Goal: Use online tool/utility: Utilize a website feature to perform a specific function

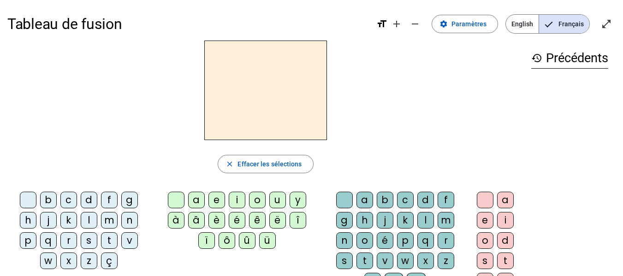
click at [384, 202] on div "b" at bounding box center [385, 200] width 17 height 17
click at [359, 144] on div "b close Effacer les sélections b c d f g h j k l m n p q r s t v w x z ç a e i …" at bounding box center [265, 189] width 517 height 297
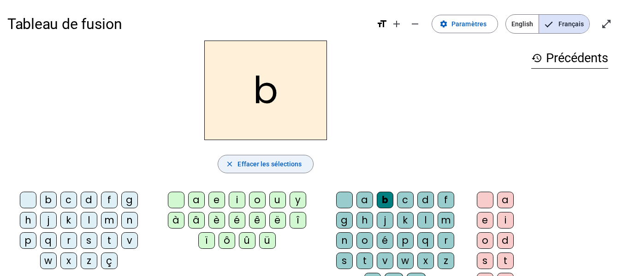
click at [232, 164] on mat-icon "close" at bounding box center [230, 164] width 8 height 8
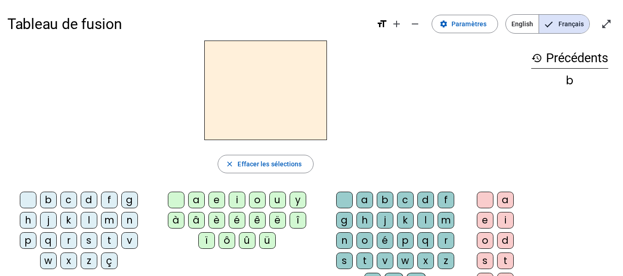
click at [88, 221] on div "l" at bounding box center [89, 220] width 17 height 17
click at [195, 219] on div "â" at bounding box center [196, 220] width 17 height 17
click at [175, 219] on div "à" at bounding box center [176, 220] width 17 height 17
click at [197, 200] on div "a" at bounding box center [196, 200] width 17 height 17
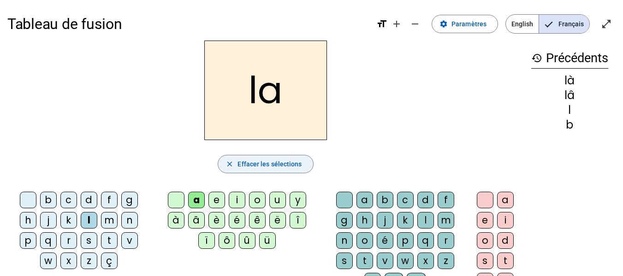
click at [231, 163] on mat-icon "close" at bounding box center [230, 164] width 8 height 8
click at [110, 220] on div "m" at bounding box center [109, 220] width 17 height 17
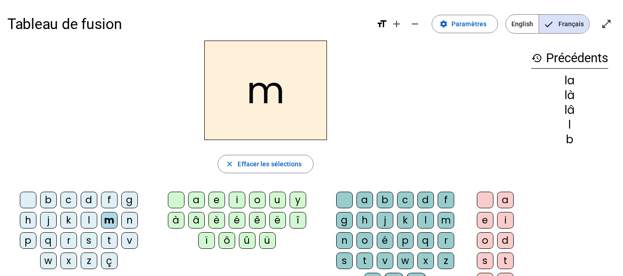
click at [196, 197] on div "a" at bounding box center [196, 200] width 17 height 17
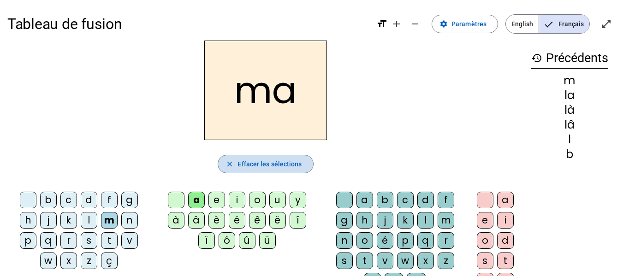
click at [226, 158] on button "close Effacer les sélections" at bounding box center [266, 164] width 96 height 18
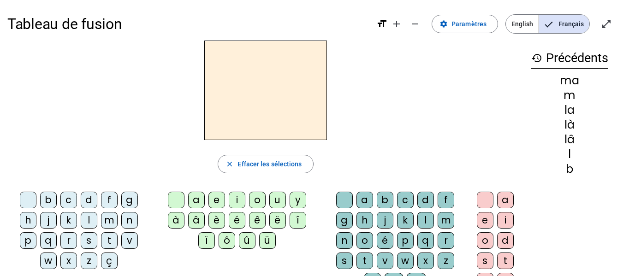
click at [109, 222] on div "m" at bounding box center [109, 220] width 17 height 17
click at [195, 200] on div "a" at bounding box center [196, 200] width 17 height 17
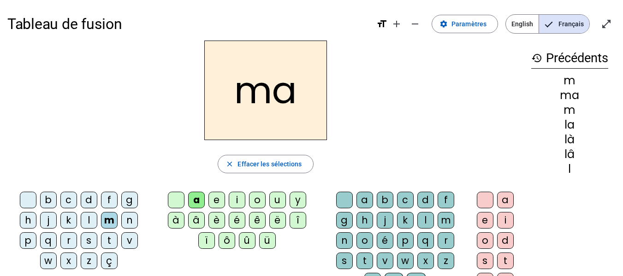
click at [423, 218] on div "l" at bounding box center [426, 220] width 17 height 17
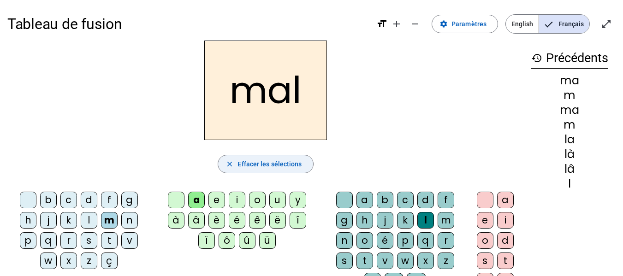
click at [227, 162] on mat-icon "close" at bounding box center [230, 164] width 8 height 8
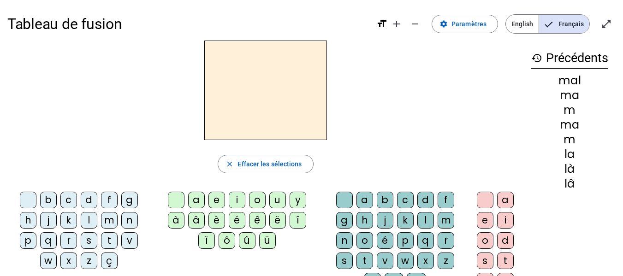
click at [87, 242] on div "s" at bounding box center [89, 241] width 17 height 17
click at [276, 201] on div "u" at bounding box center [277, 200] width 17 height 17
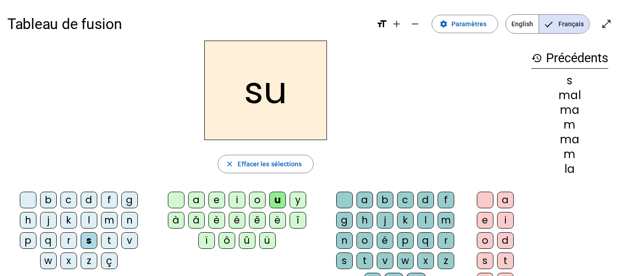
click at [444, 242] on div "r" at bounding box center [446, 241] width 17 height 17
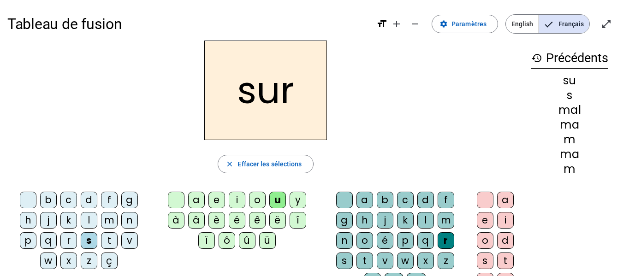
click at [260, 96] on h2 "sur" at bounding box center [265, 91] width 123 height 100
click at [252, 97] on h2 "sur" at bounding box center [265, 91] width 123 height 100
click at [234, 163] on span "button" at bounding box center [265, 164] width 95 height 22
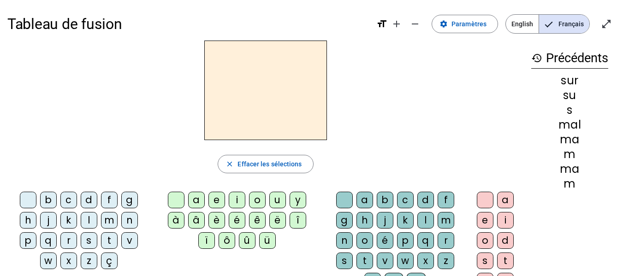
click at [87, 200] on div "d" at bounding box center [89, 200] width 17 height 17
click at [273, 198] on div "u" at bounding box center [277, 200] width 17 height 17
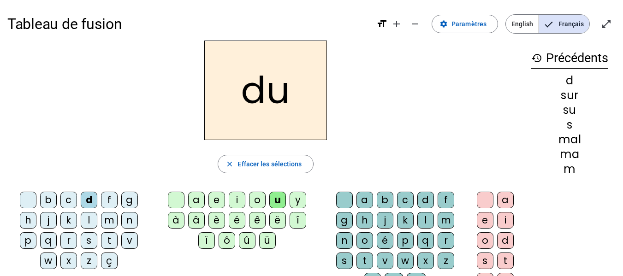
click at [442, 243] on div "r" at bounding box center [446, 241] width 17 height 17
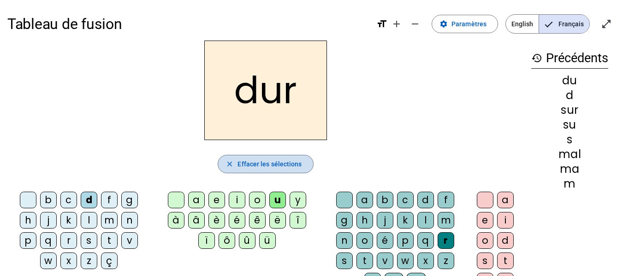
click at [231, 163] on mat-icon "close" at bounding box center [230, 164] width 8 height 8
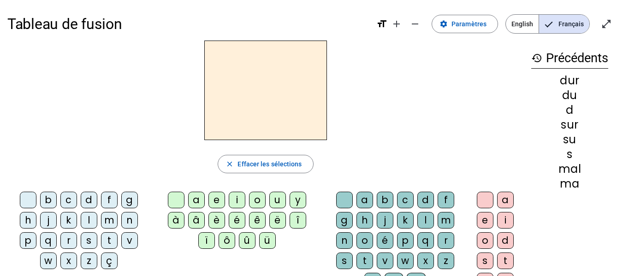
click at [196, 201] on div "a" at bounding box center [196, 200] width 17 height 17
click at [381, 261] on div "v" at bounding box center [385, 261] width 17 height 17
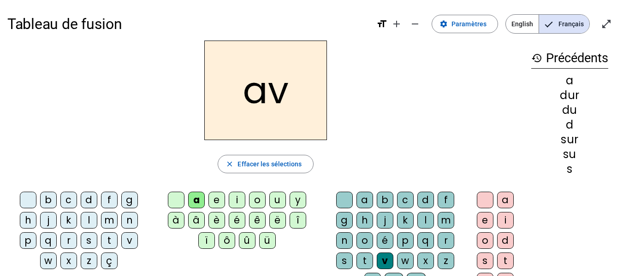
click at [214, 201] on div "e" at bounding box center [217, 200] width 17 height 17
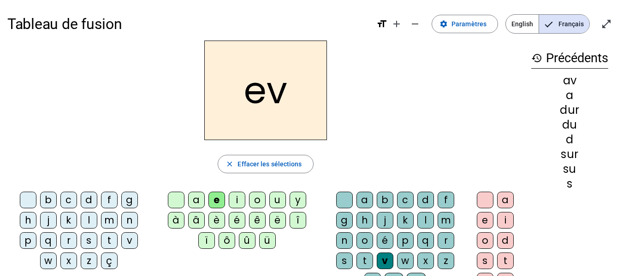
drag, startPoint x: 197, startPoint y: 201, endPoint x: 137, endPoint y: 140, distance: 86.5
click at [137, 140] on div "ev" at bounding box center [265, 91] width 517 height 100
click at [193, 201] on div "a" at bounding box center [196, 200] width 17 height 17
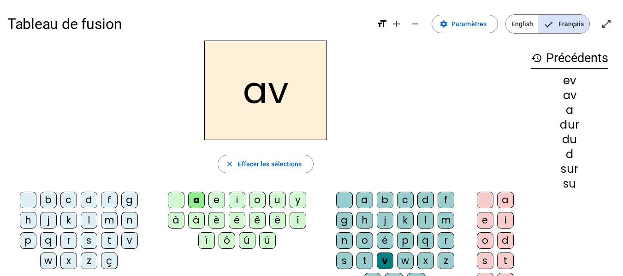
click at [217, 223] on div "è" at bounding box center [217, 220] width 17 height 17
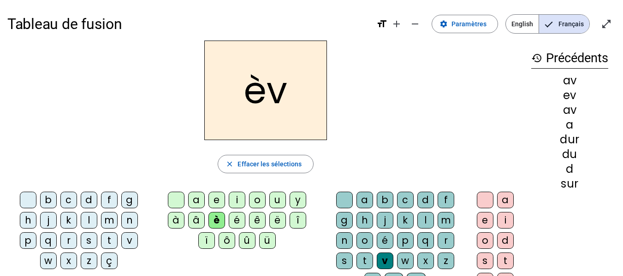
click at [196, 197] on div "a" at bounding box center [196, 200] width 17 height 17
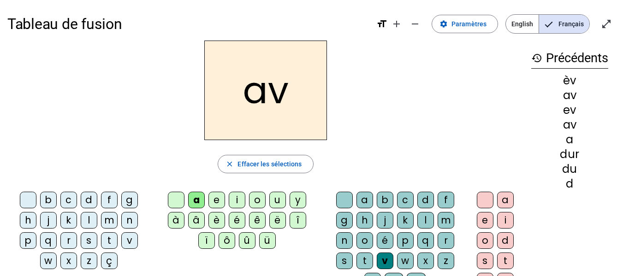
click at [484, 221] on div "e" at bounding box center [485, 220] width 17 height 17
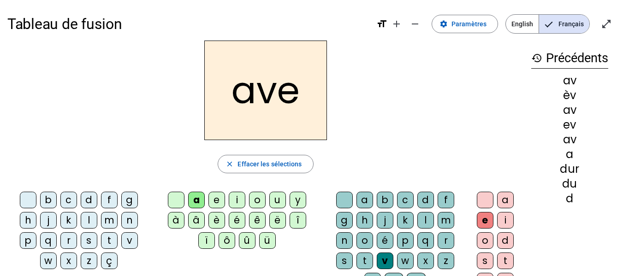
click at [110, 264] on div "ç" at bounding box center [109, 261] width 17 height 17
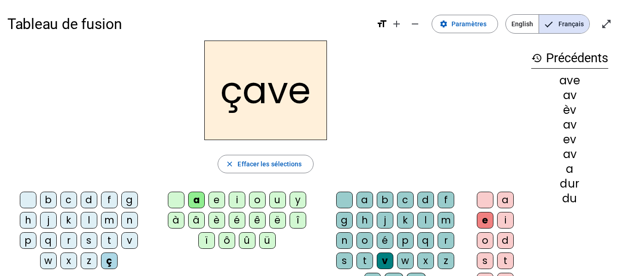
click at [111, 261] on div "ç" at bounding box center [109, 261] width 17 height 17
click at [227, 162] on mat-icon "close" at bounding box center [230, 164] width 8 height 8
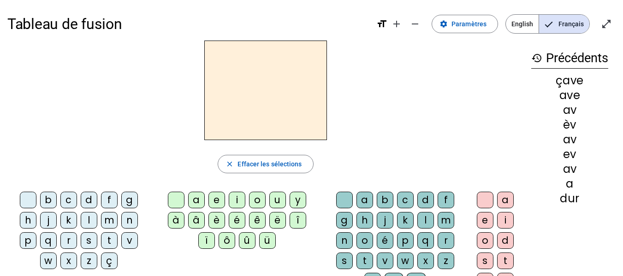
click at [196, 198] on div "a" at bounding box center [196, 200] width 17 height 17
click at [384, 263] on div "v" at bounding box center [385, 261] width 17 height 17
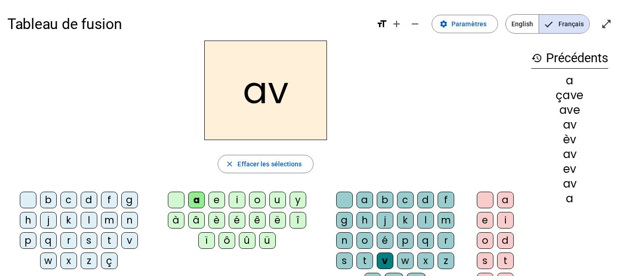
click at [484, 219] on div "e" at bounding box center [485, 220] width 17 height 17
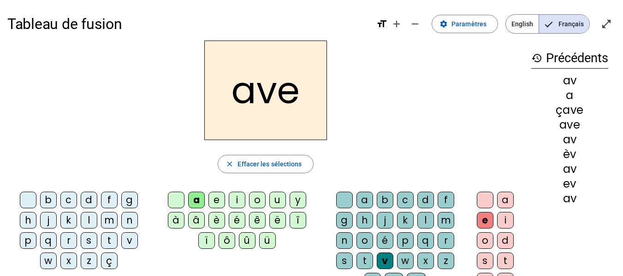
click at [404, 203] on div "c" at bounding box center [405, 200] width 17 height 17
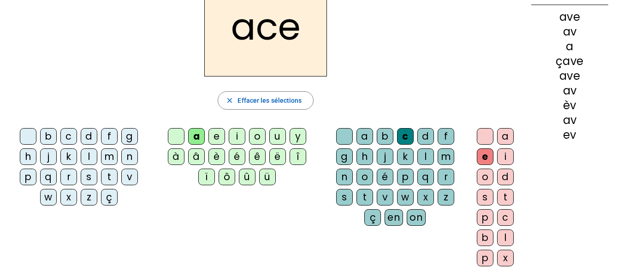
scroll to position [64, 0]
click at [380, 197] on div "v" at bounding box center [385, 197] width 17 height 17
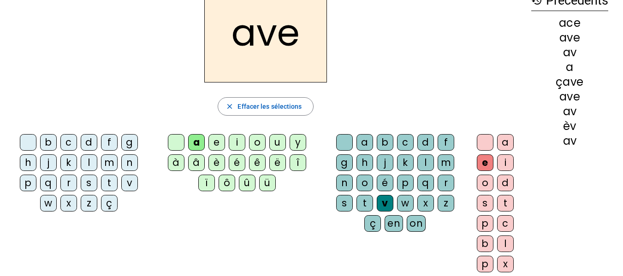
scroll to position [57, 0]
click at [502, 226] on div "c" at bounding box center [505, 224] width 17 height 17
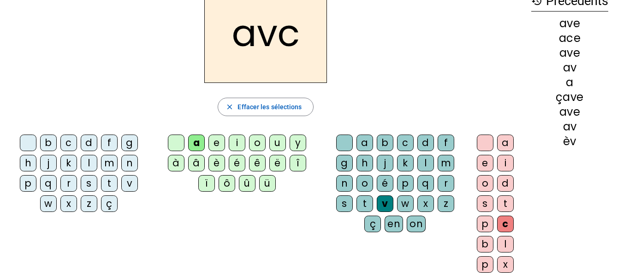
click at [482, 160] on div "e" at bounding box center [485, 163] width 17 height 17
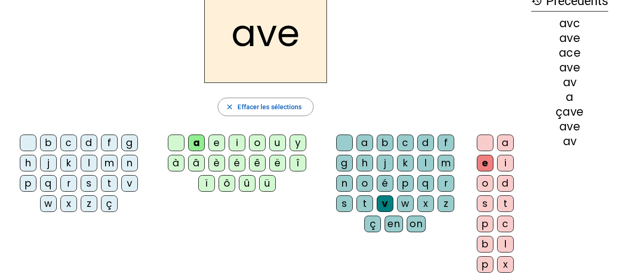
click at [505, 220] on div "c" at bounding box center [505, 224] width 17 height 17
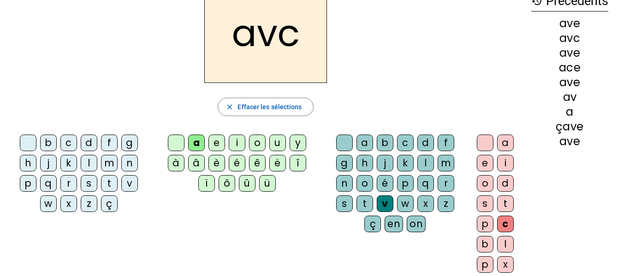
click at [480, 164] on div "e" at bounding box center [485, 163] width 17 height 17
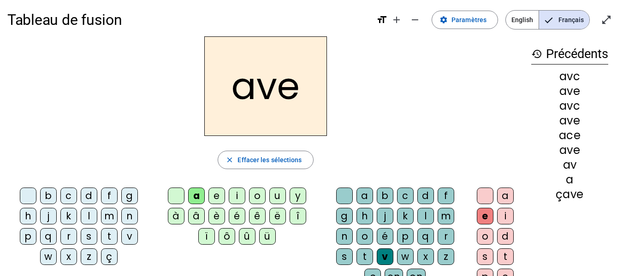
scroll to position [4, 0]
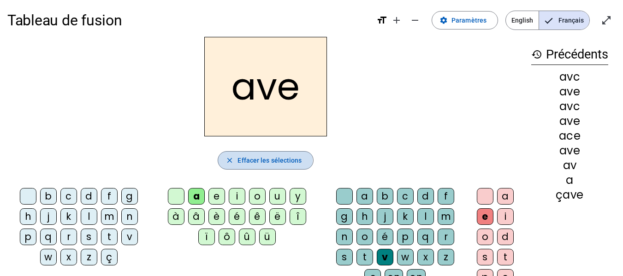
click at [230, 160] on mat-icon "close" at bounding box center [230, 160] width 8 height 8
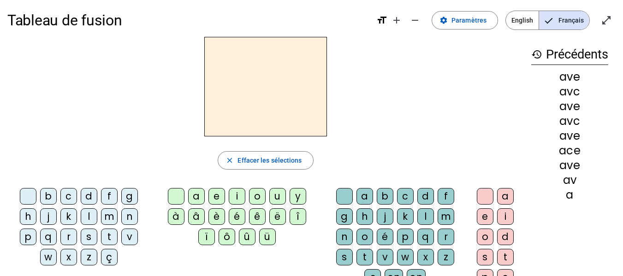
scroll to position [0, 0]
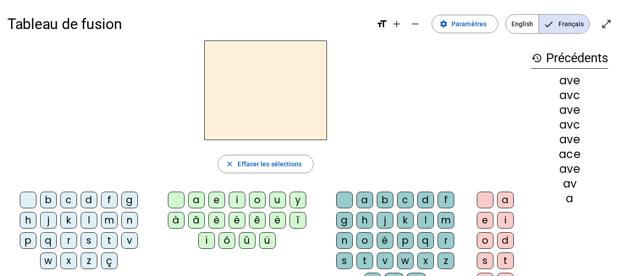
click at [90, 202] on div "d" at bounding box center [89, 200] width 17 height 17
click at [216, 201] on div "e" at bounding box center [217, 200] width 17 height 17
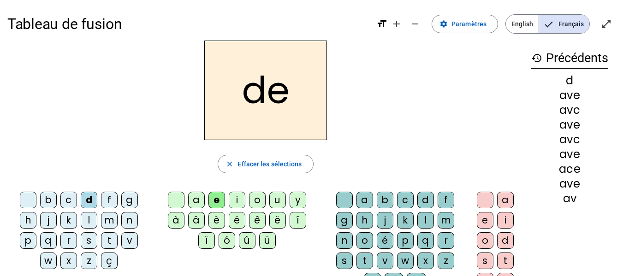
click at [276, 200] on div "u" at bounding box center [277, 200] width 17 height 17
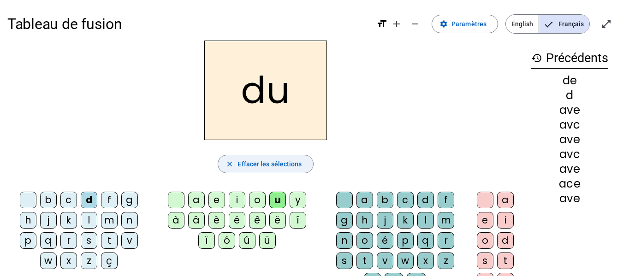
click at [263, 166] on span "Effacer les sélections" at bounding box center [270, 164] width 64 height 11
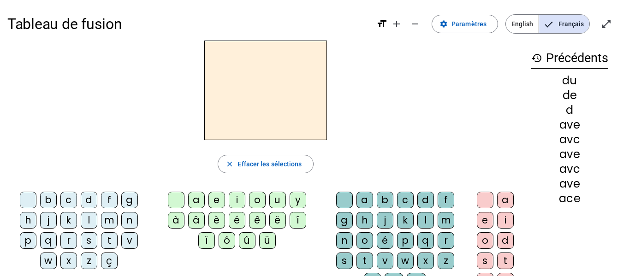
click at [47, 220] on div "j" at bounding box center [48, 220] width 17 height 17
click at [236, 220] on div "é" at bounding box center [237, 220] width 17 height 17
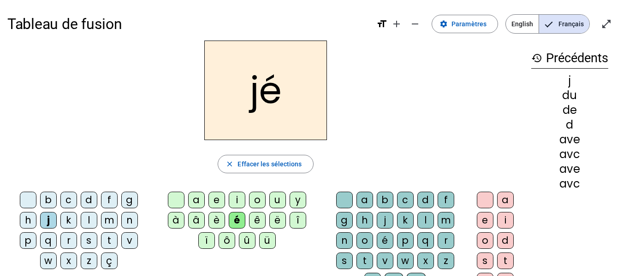
click at [221, 197] on div "e" at bounding box center [217, 200] width 17 height 17
drag, startPoint x: 228, startPoint y: 159, endPoint x: 187, endPoint y: 158, distance: 40.6
drag, startPoint x: 187, startPoint y: 158, endPoint x: 153, endPoint y: 170, distance: 36.6
click at [153, 170] on div "close Effacer les sélections" at bounding box center [265, 164] width 517 height 18
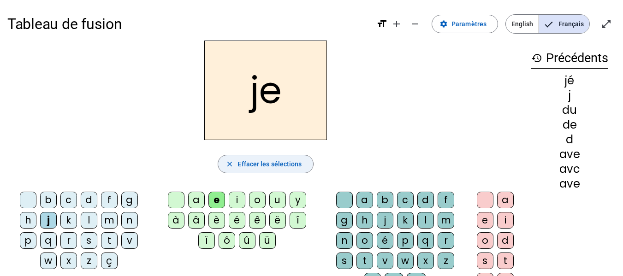
click at [235, 158] on span "button" at bounding box center [265, 164] width 95 height 22
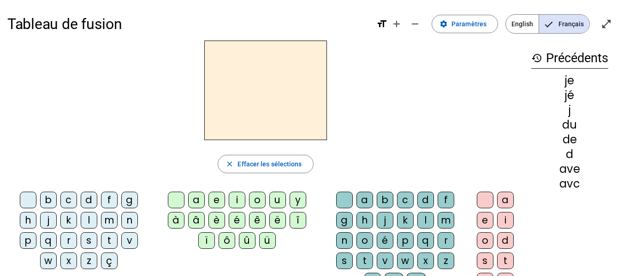
click at [108, 245] on div "t" at bounding box center [109, 241] width 17 height 17
click at [276, 200] on div "u" at bounding box center [277, 200] width 17 height 17
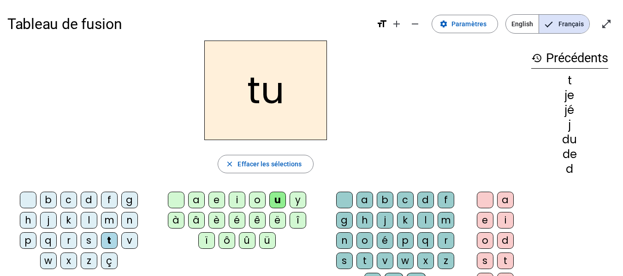
click at [216, 219] on div "è" at bounding box center [217, 220] width 17 height 17
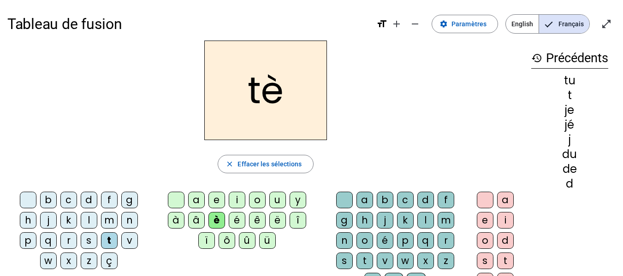
click at [217, 197] on div "e" at bounding box center [217, 200] width 17 height 17
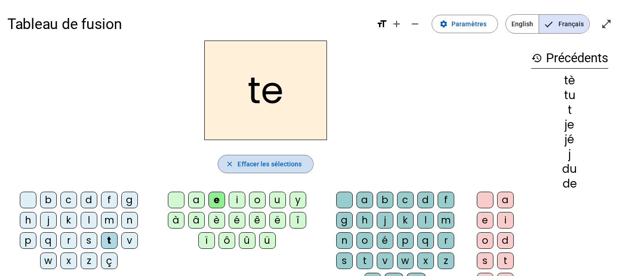
click at [230, 163] on mat-icon "close" at bounding box center [230, 164] width 8 height 8
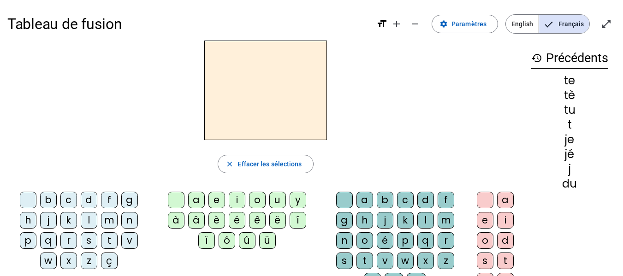
click at [108, 221] on div "m" at bounding box center [109, 220] width 17 height 17
click at [213, 198] on div "e" at bounding box center [217, 200] width 17 height 17
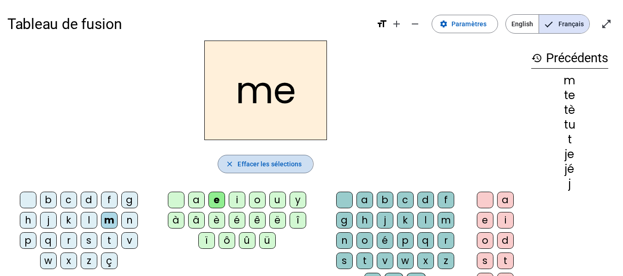
click at [227, 163] on mat-icon "close" at bounding box center [230, 164] width 8 height 8
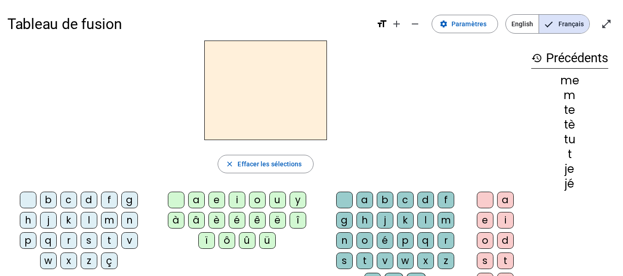
click at [116, 217] on div "m" at bounding box center [109, 220] width 17 height 17
click at [228, 239] on div "ô" at bounding box center [227, 241] width 17 height 17
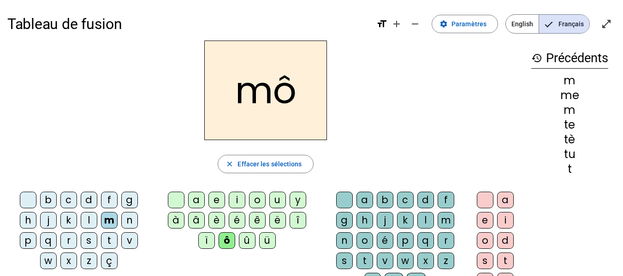
click at [250, 202] on div "o" at bounding box center [257, 200] width 17 height 17
click at [252, 199] on div "o" at bounding box center [257, 200] width 17 height 17
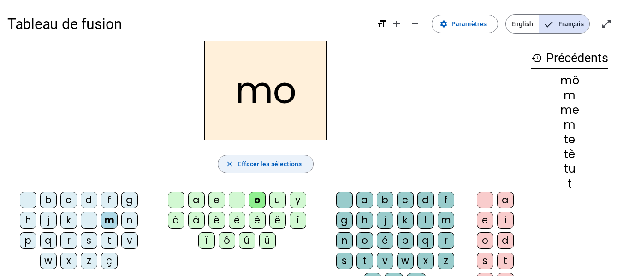
click at [233, 162] on mat-icon "close" at bounding box center [230, 164] width 8 height 8
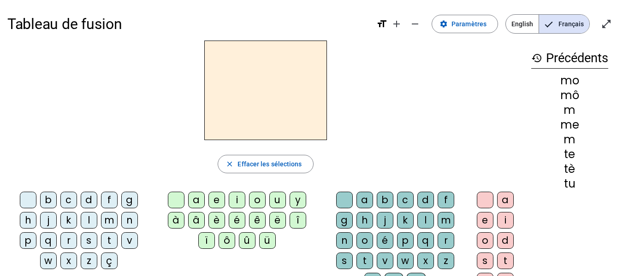
click at [238, 201] on div "i" at bounding box center [237, 200] width 17 height 17
click at [421, 222] on div "l" at bounding box center [426, 220] width 17 height 17
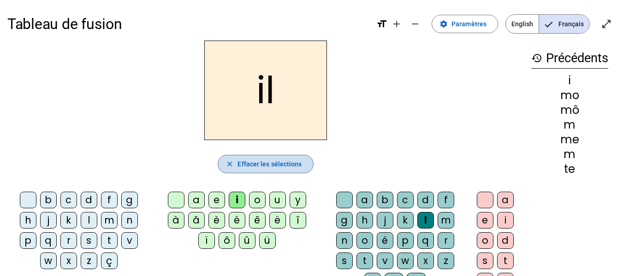
click at [279, 159] on span "Effacer les sélections" at bounding box center [270, 164] width 64 height 11
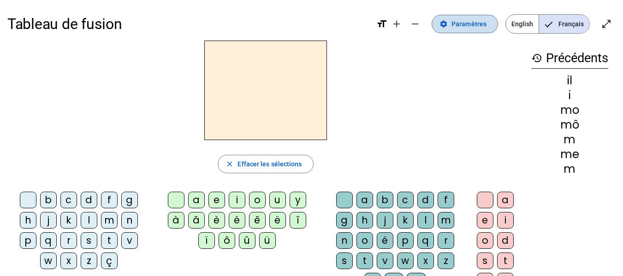
click at [464, 26] on span "Paramètres" at bounding box center [469, 23] width 35 height 11
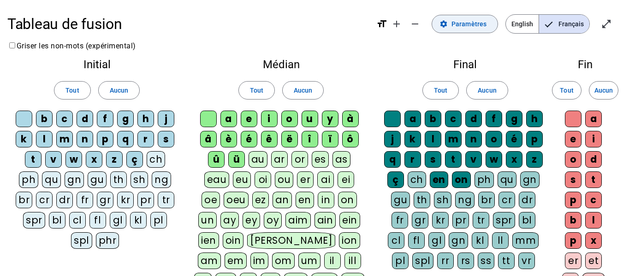
click at [448, 23] on mat-icon "settings" at bounding box center [444, 24] width 8 height 8
click at [442, 89] on span "Tout" at bounding box center [440, 90] width 13 height 11
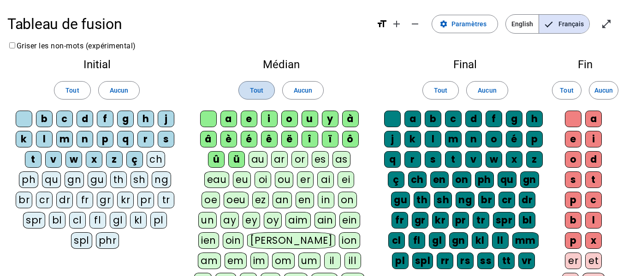
click at [262, 89] on span "Tout" at bounding box center [256, 90] width 13 height 11
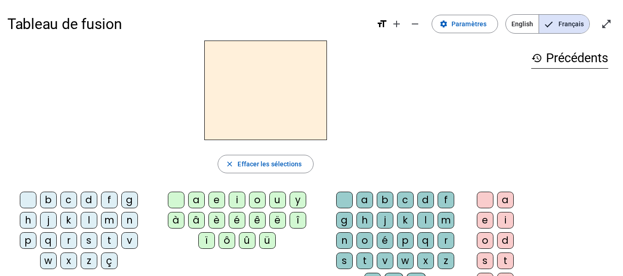
click at [218, 203] on div "e" at bounding box center [217, 200] width 17 height 17
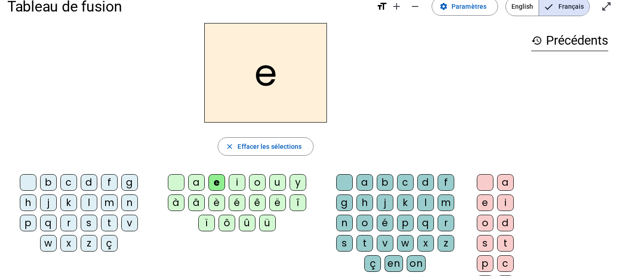
scroll to position [18, 0]
click at [421, 203] on div "l" at bounding box center [426, 202] width 17 height 17
click at [423, 203] on div "l" at bounding box center [426, 202] width 17 height 17
click at [422, 205] on div "l" at bounding box center [426, 202] width 17 height 17
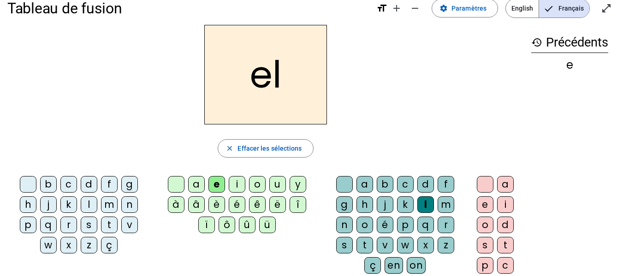
scroll to position [26, 0]
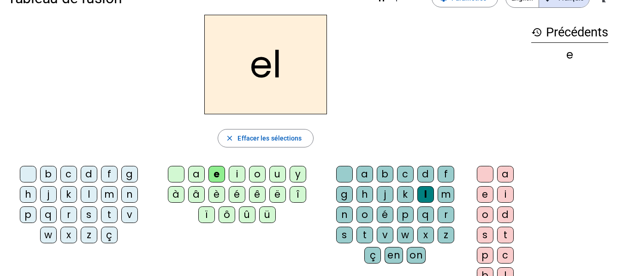
click at [87, 195] on div "l" at bounding box center [89, 194] width 17 height 17
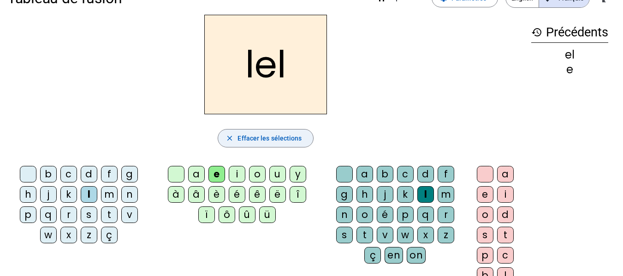
click at [228, 138] on mat-icon "close" at bounding box center [230, 138] width 8 height 8
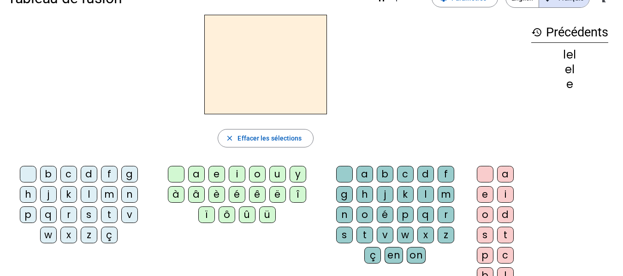
click at [215, 175] on div "e" at bounding box center [217, 174] width 17 height 17
click at [424, 193] on div "l" at bounding box center [426, 194] width 17 height 17
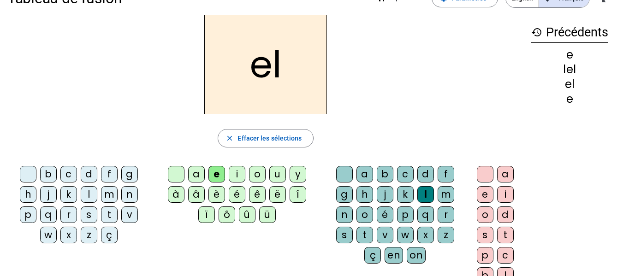
click at [424, 193] on div "l" at bounding box center [426, 194] width 17 height 17
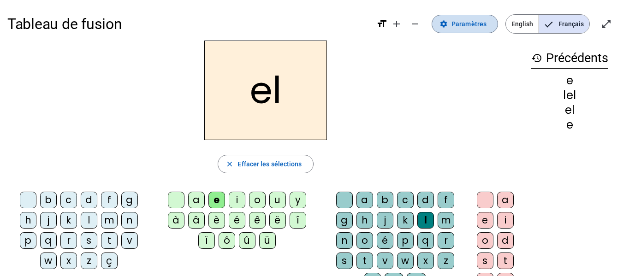
click at [475, 20] on span "Paramètres" at bounding box center [469, 23] width 35 height 11
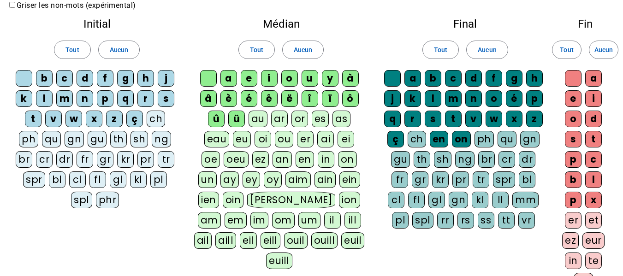
scroll to position [36, 0]
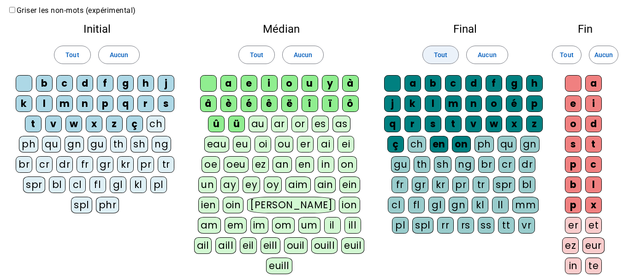
click at [440, 54] on span "Tout" at bounding box center [440, 54] width 13 height 11
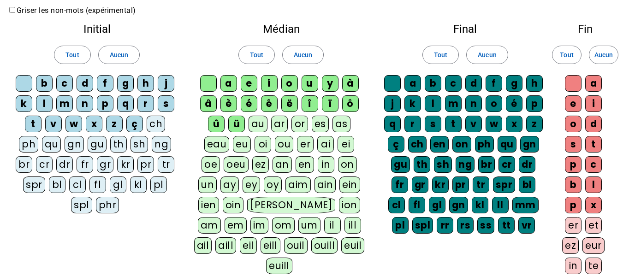
scroll to position [0, 0]
